Goal: Transaction & Acquisition: Purchase product/service

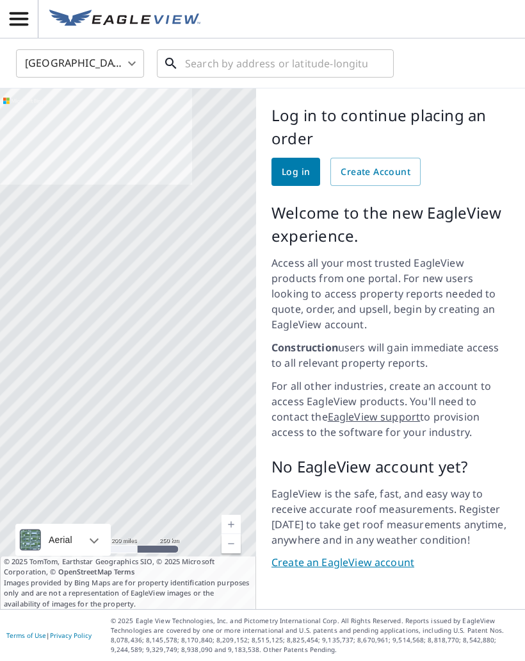
click at [290, 70] on input "text" at bounding box center [276, 63] width 183 height 36
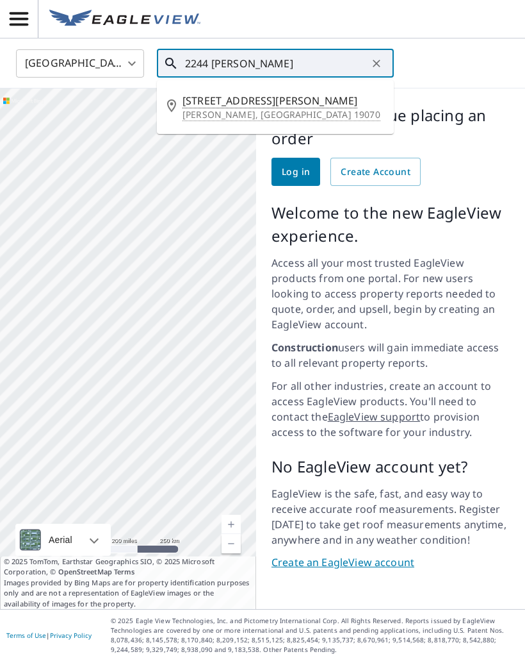
click at [222, 103] on span "[STREET_ADDRESS][PERSON_NAME]" at bounding box center [283, 100] width 201 height 15
type input "2244 Martin Ln Morton, PA 19070"
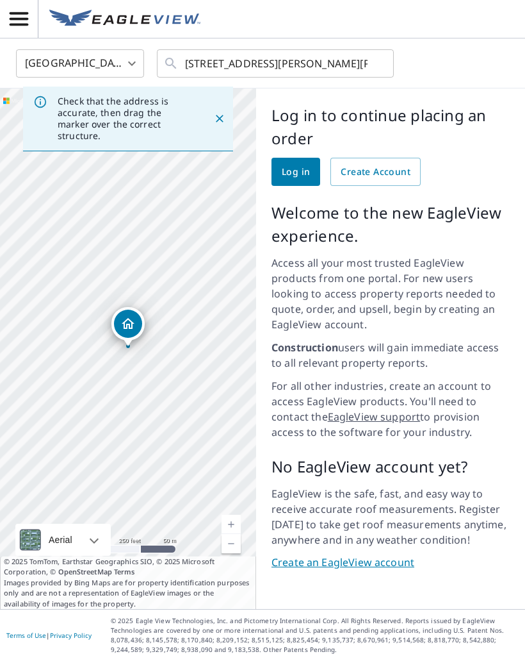
click at [311, 171] on link "Log in" at bounding box center [296, 172] width 49 height 28
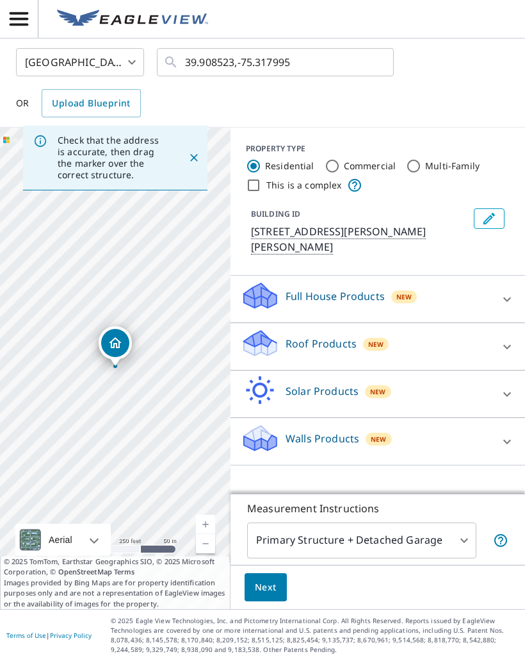
click at [329, 338] on div "Roof Products New" at bounding box center [366, 346] width 251 height 37
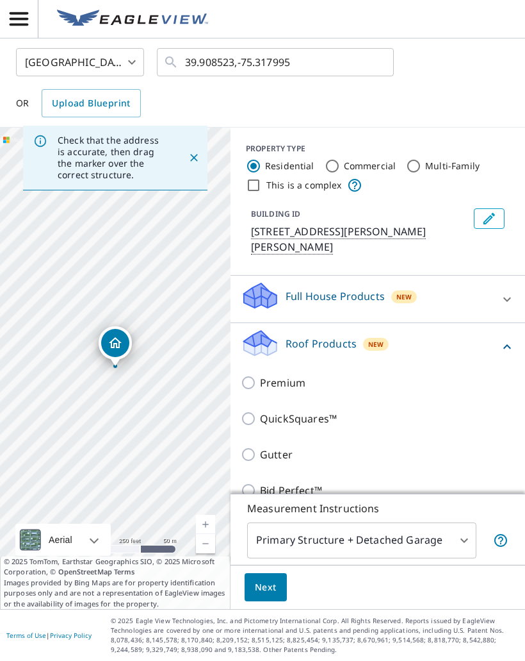
click at [251, 375] on input "Premium" at bounding box center [250, 382] width 19 height 15
checkbox input "true"
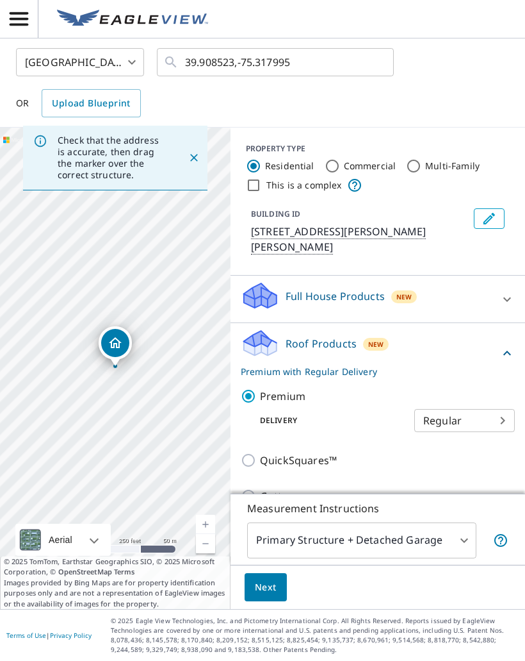
click at [372, 540] on body "GB GB [GEOGRAPHIC_DATA] US ​ 39.908523,-75.317995 ​ OR Upload Blueprint Check t…" at bounding box center [262, 330] width 525 height 661
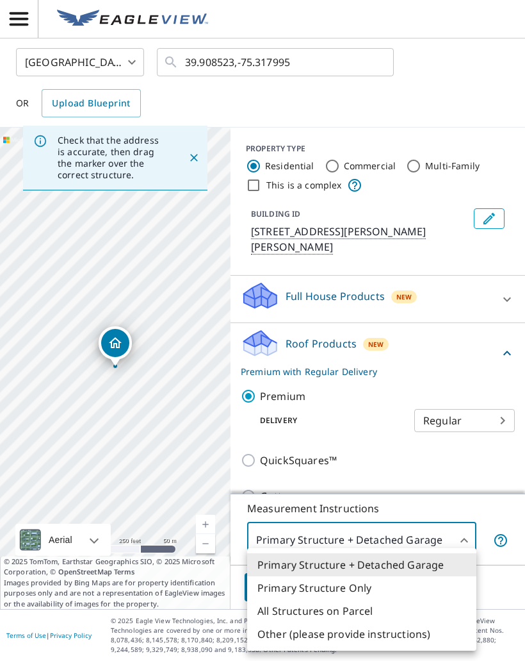
click at [347, 592] on li "Primary Structure Only" at bounding box center [361, 587] width 229 height 23
type input "2"
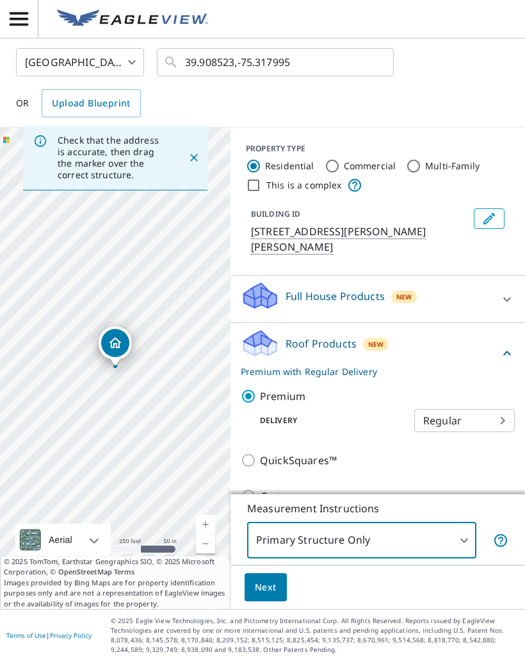
click at [281, 587] on button "Next" at bounding box center [266, 587] width 42 height 29
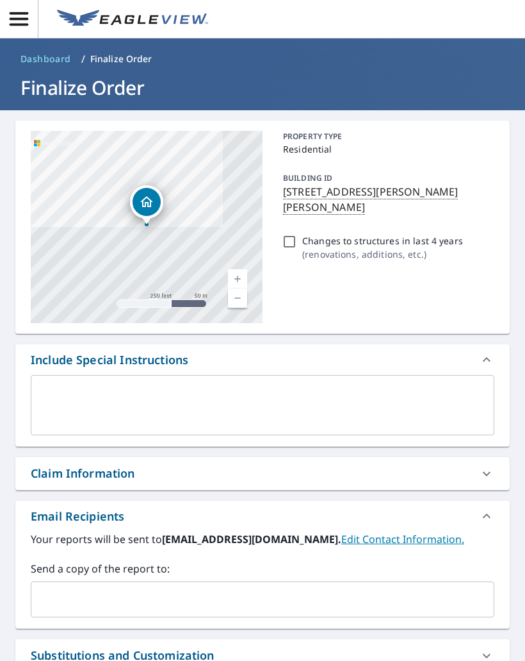
click at [295, 234] on input "Changes to structures in last 4 years ( renovations, additions, etc. )" at bounding box center [289, 241] width 15 height 15
checkbox input "true"
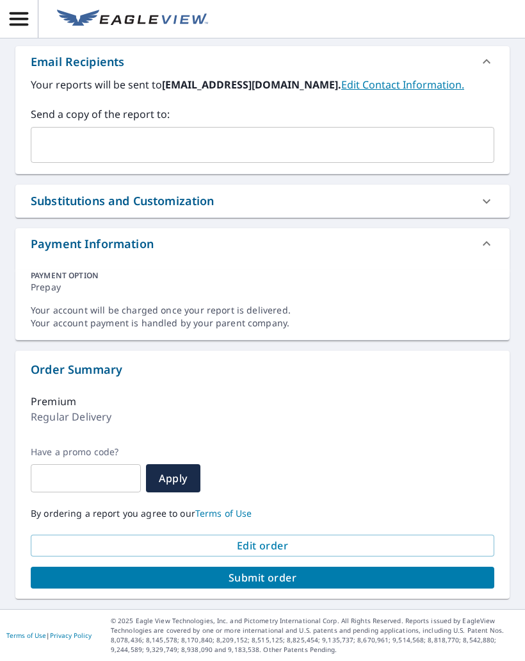
click at [274, 581] on span "Submit order" at bounding box center [262, 577] width 443 height 14
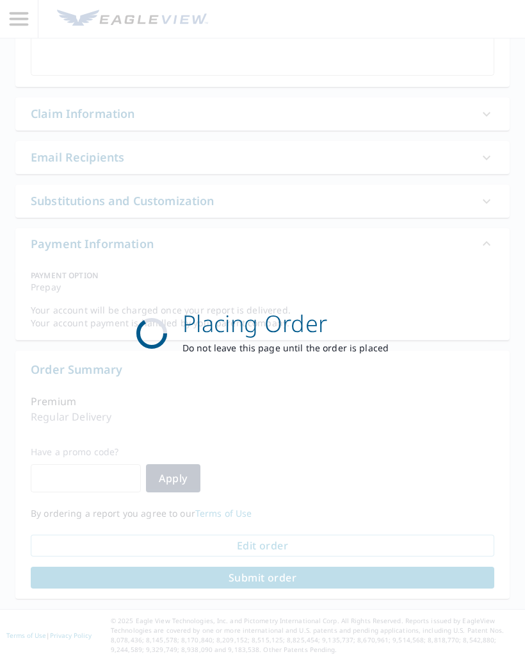
scroll to position [359, 0]
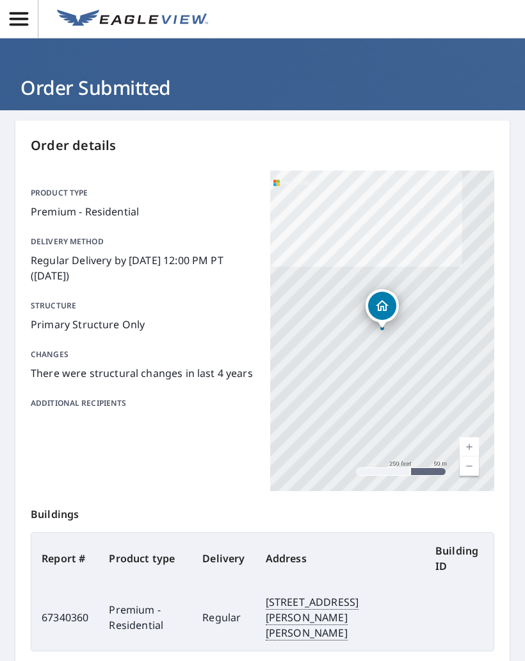
scroll to position [-1, 0]
